Goal: Task Accomplishment & Management: Complete application form

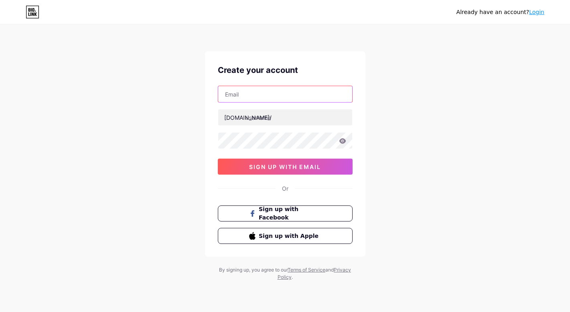
click at [241, 91] on input "text" at bounding box center [285, 94] width 134 height 16
paste input "[EMAIL_ADDRESS][DOMAIN_NAME]"
type input "[EMAIL_ADDRESS][DOMAIN_NAME]"
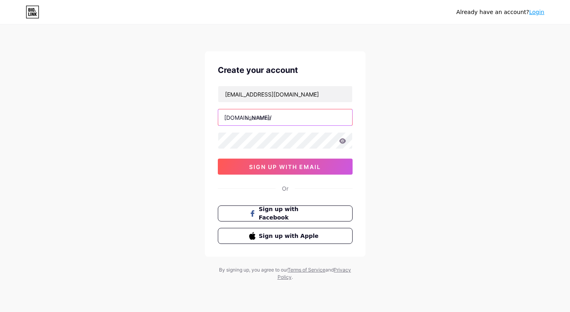
click at [272, 123] on input "text" at bounding box center [285, 118] width 134 height 16
click at [172, 148] on div "Already have an account? Login Create your account [EMAIL_ADDRESS][DOMAIN_NAME]…" at bounding box center [285, 153] width 570 height 307
click at [258, 119] on input "text" at bounding box center [285, 118] width 134 height 16
click at [260, 118] on input "lodysshoes" at bounding box center [285, 118] width 134 height 16
type input "lodys_shoes"
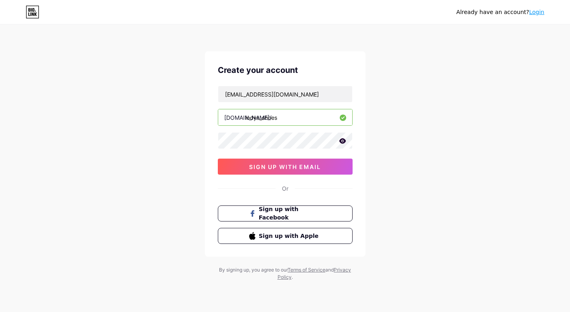
click at [174, 128] on div "Already have an account? Login Create your account [EMAIL_ADDRESS][DOMAIN_NAME]…" at bounding box center [285, 153] width 570 height 307
click at [319, 168] on span "sign up with email" at bounding box center [285, 167] width 72 height 7
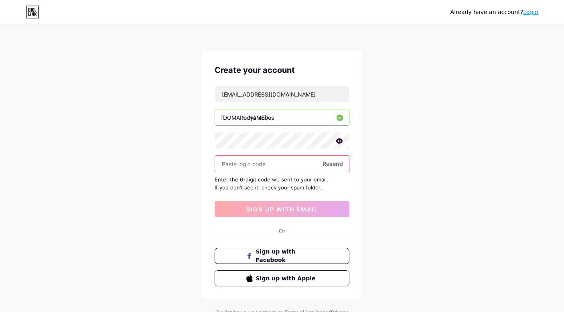
click at [284, 168] on input "text" at bounding box center [282, 164] width 134 height 16
click at [298, 170] on input "text" at bounding box center [282, 164] width 134 height 16
click at [295, 169] on input "text" at bounding box center [282, 164] width 134 height 16
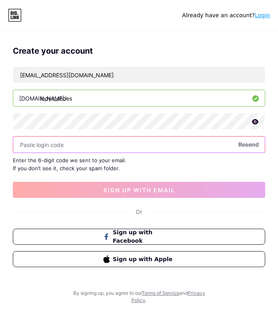
click at [178, 146] on input "text" at bounding box center [139, 145] width 252 height 16
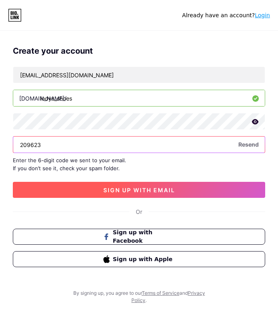
type input "209623"
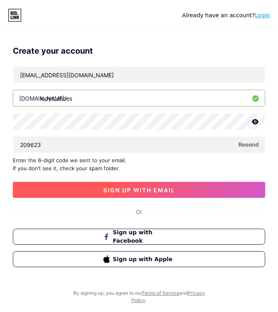
click at [162, 185] on button "sign up with email" at bounding box center [139, 190] width 253 height 16
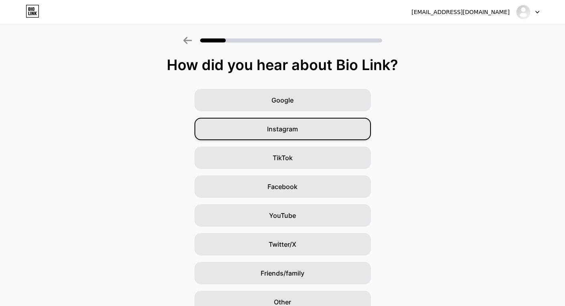
click at [311, 132] on div "Instagram" at bounding box center [283, 129] width 177 height 22
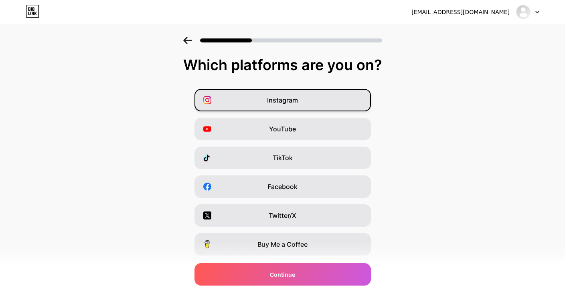
click at [290, 107] on div "Instagram" at bounding box center [283, 100] width 177 height 22
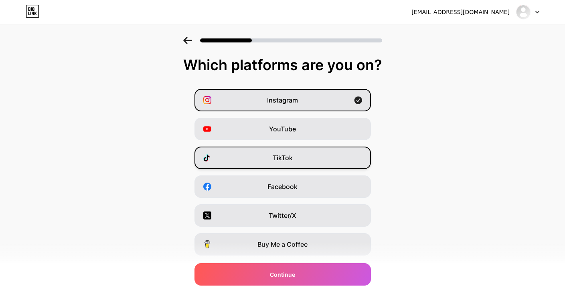
click at [312, 159] on div "TikTok" at bounding box center [283, 158] width 177 height 22
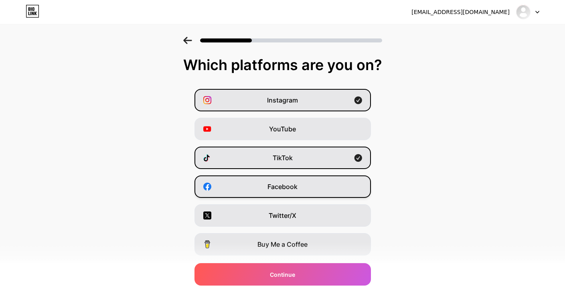
click at [308, 182] on div "Facebook" at bounding box center [283, 187] width 177 height 22
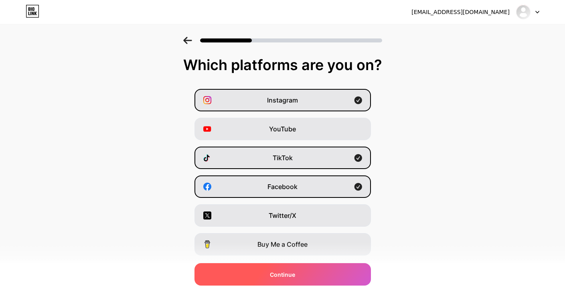
click at [230, 272] on div "Continue" at bounding box center [283, 275] width 177 height 22
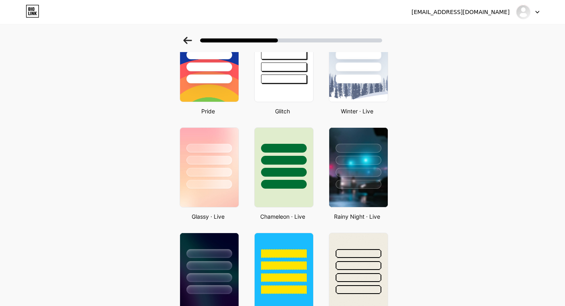
scroll to position [187, 0]
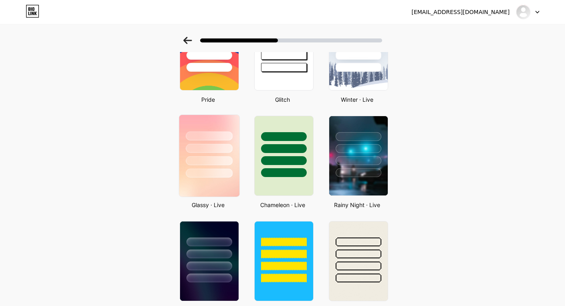
click at [220, 181] on img at bounding box center [209, 156] width 60 height 82
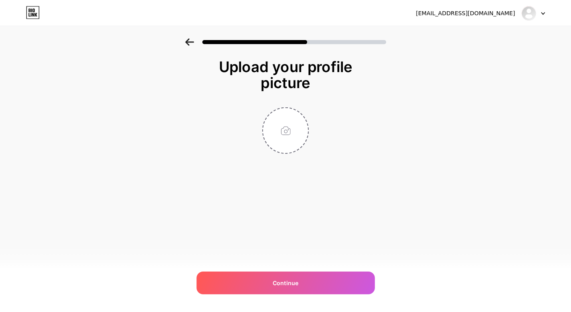
scroll to position [0, 0]
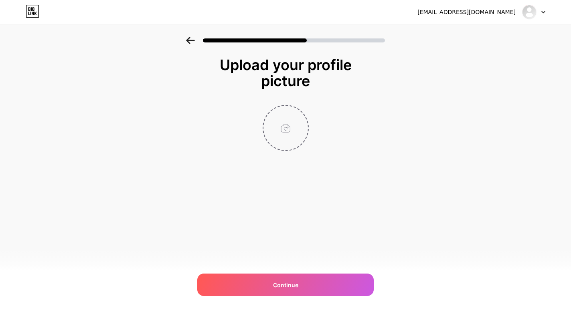
click at [283, 137] on input "file" at bounding box center [286, 128] width 45 height 45
type input "C:\fakepath\FB_IMG_1760461560438.jpg"
click at [286, 131] on img at bounding box center [286, 128] width 46 height 46
click at [303, 110] on icon at bounding box center [303, 111] width 3 height 3
